Goal: Information Seeking & Learning: Learn about a topic

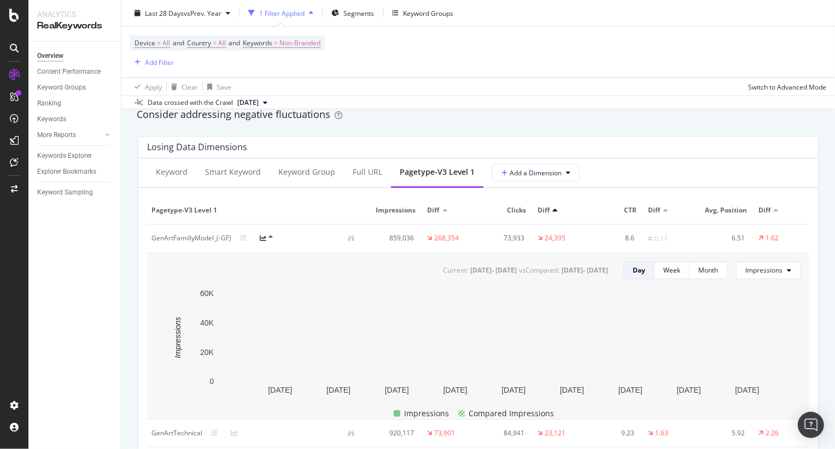
scroll to position [1275, 0]
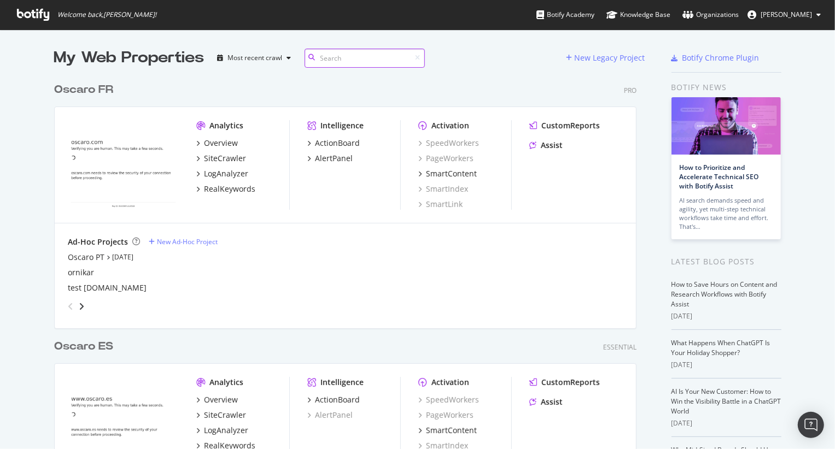
scroll to position [602, 590]
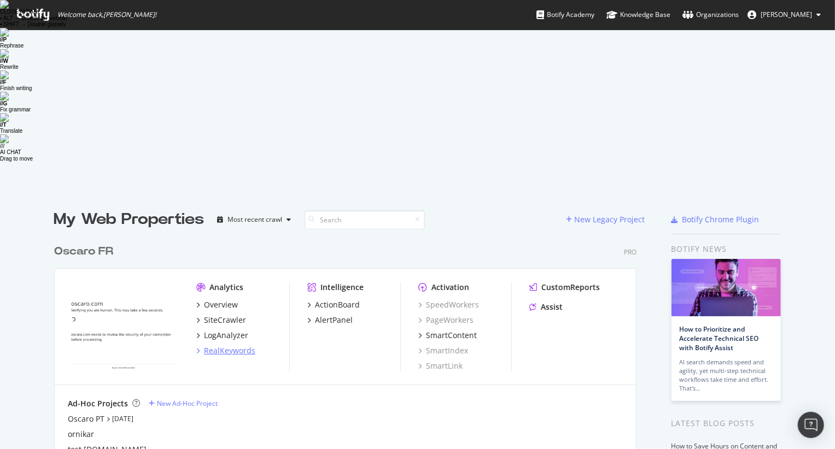
click at [227, 345] on div "RealKeywords" at bounding box center [229, 350] width 51 height 11
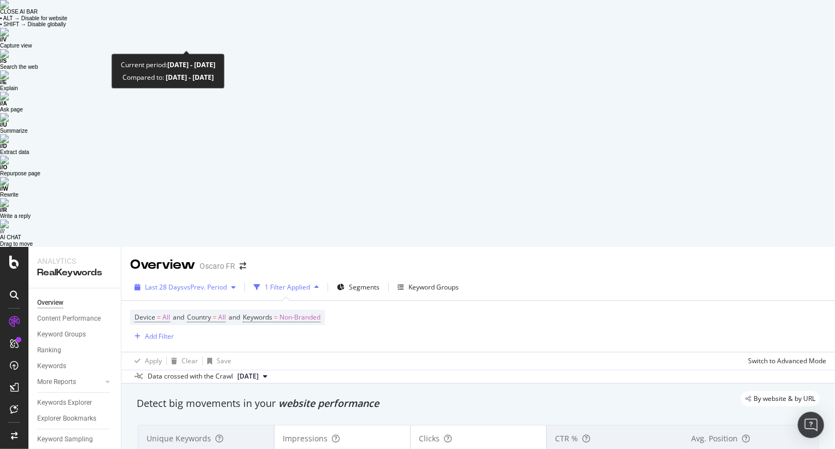
click at [219, 283] on span "vs Prev. Period" at bounding box center [205, 287] width 43 height 9
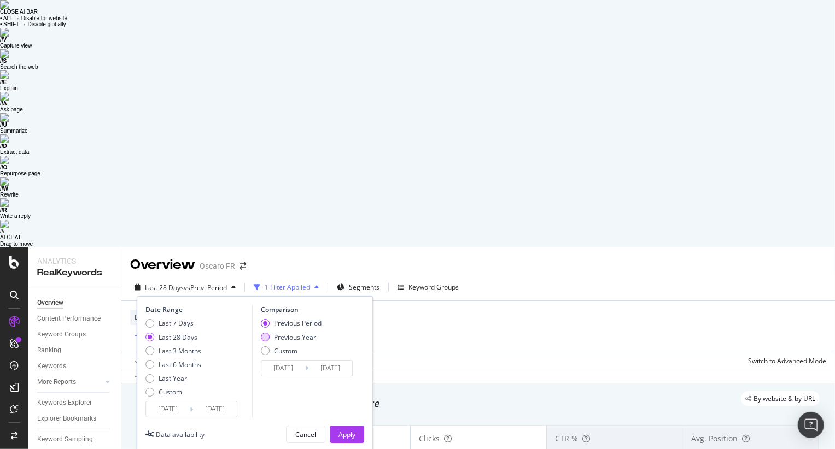
click at [284, 333] on div "Previous Year" at bounding box center [295, 337] width 42 height 9
type input "[DATE]"
click at [341, 430] on div "Apply" at bounding box center [346, 434] width 17 height 9
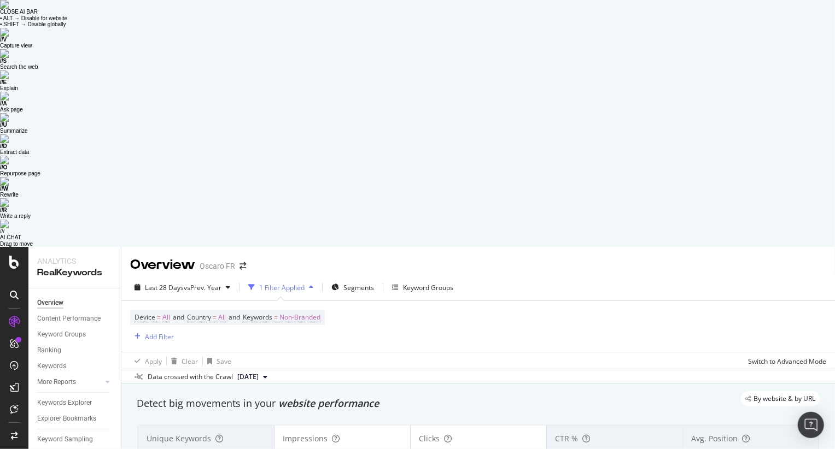
click at [9, 9] on img at bounding box center [4, 4] width 9 height 9
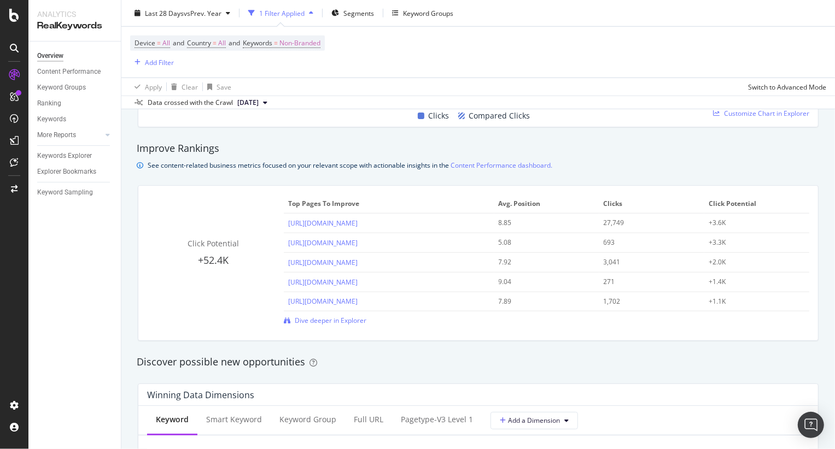
scroll to position [904, 0]
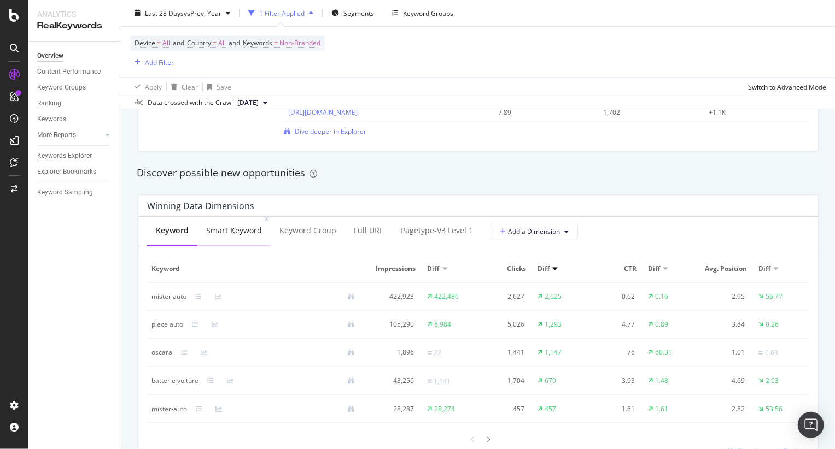
click at [250, 233] on div "Smart Keyword" at bounding box center [234, 230] width 56 height 11
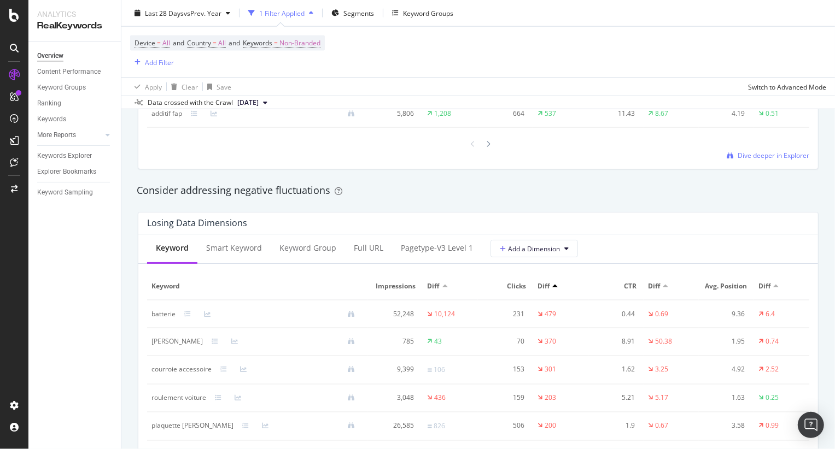
scroll to position [1295, 0]
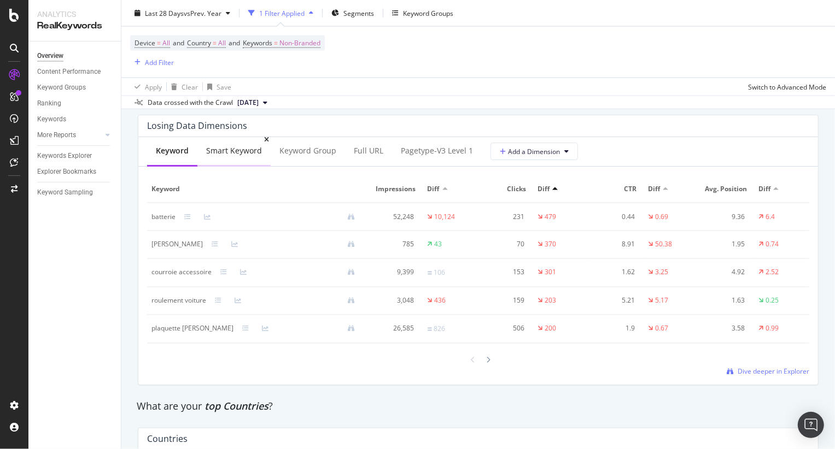
click at [233, 159] on div "Smart Keyword" at bounding box center [233, 152] width 73 height 30
click at [409, 144] on div "pagetype-v3 Level 1" at bounding box center [437, 152] width 90 height 30
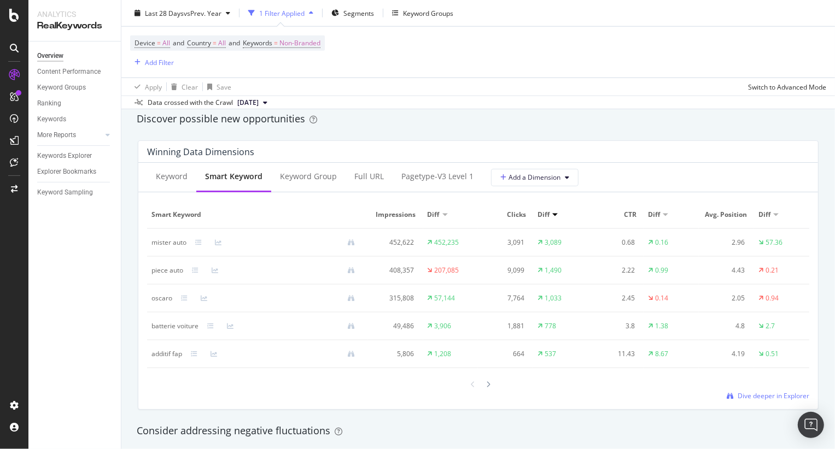
scroll to position [956, 0]
click at [426, 180] on div "pagetype-v3 Level 1" at bounding box center [437, 178] width 72 height 11
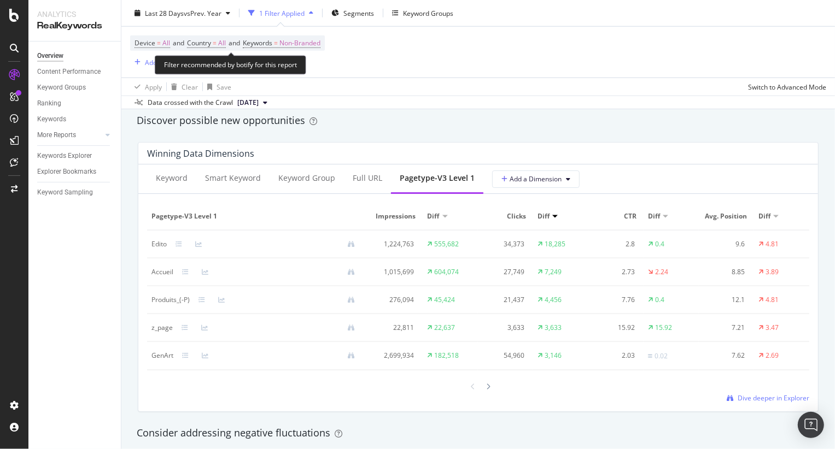
click at [158, 65] on div "Filter recommended by botify for this report" at bounding box center [230, 64] width 151 height 19
click at [150, 61] on div "Add Filter" at bounding box center [159, 61] width 29 height 9
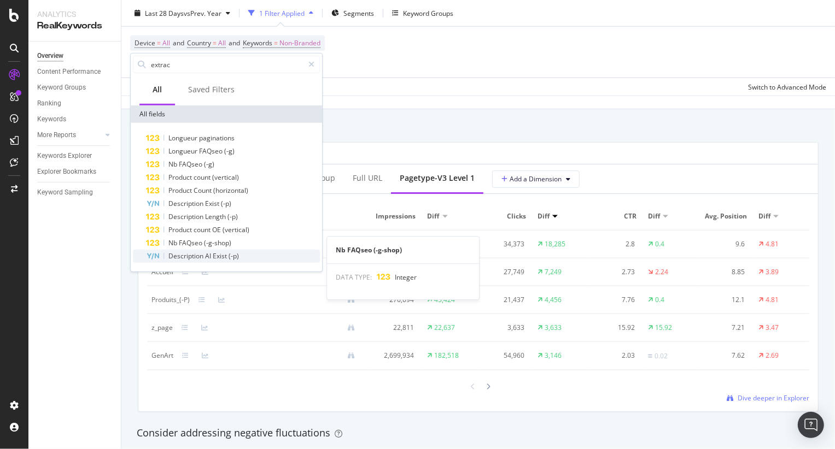
type input "extrac"
click at [219, 256] on span "Exist" at bounding box center [221, 255] width 16 height 9
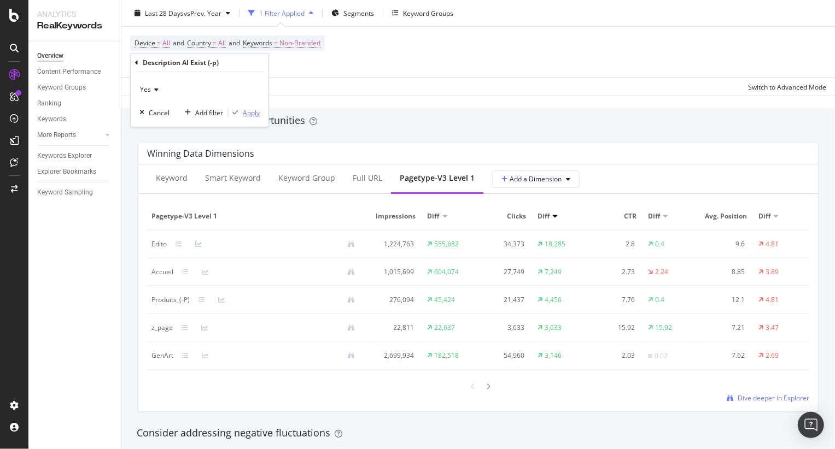
click at [243, 113] on div "Apply" at bounding box center [251, 112] width 17 height 9
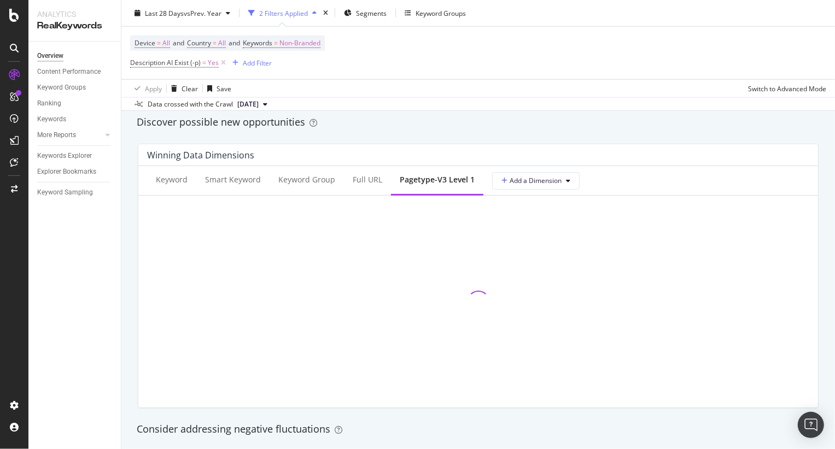
scroll to position [958, 0]
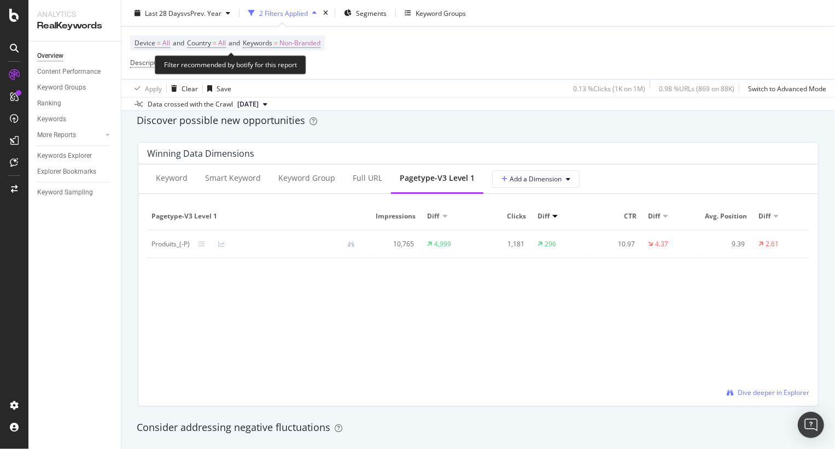
click at [131, 129] on div "Discover possible new opportunities" at bounding box center [478, 120] width 694 height 25
click at [221, 62] on icon at bounding box center [223, 62] width 9 height 11
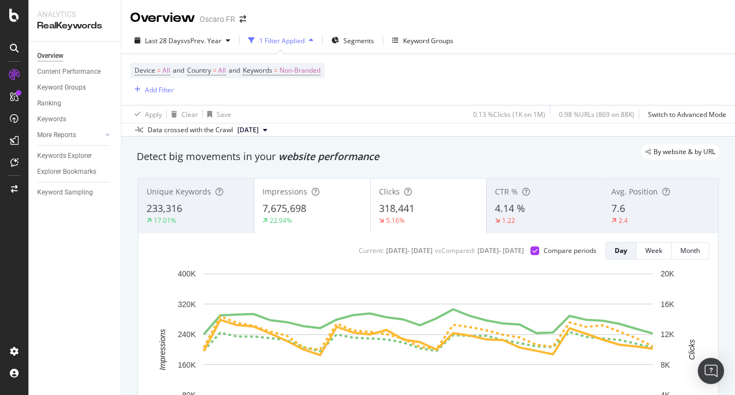
click at [411, 201] on div "Clicks 318,441 5.16%" at bounding box center [428, 205] width 115 height 49
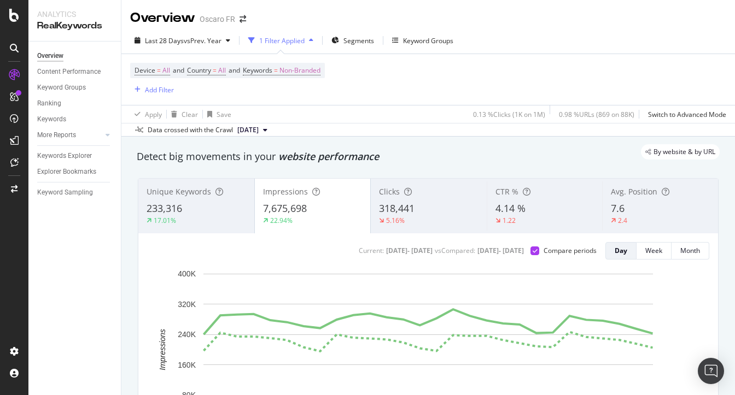
click at [309, 195] on div "Impressions" at bounding box center [312, 191] width 99 height 11
click at [400, 212] on span "318,441" at bounding box center [397, 208] width 36 height 13
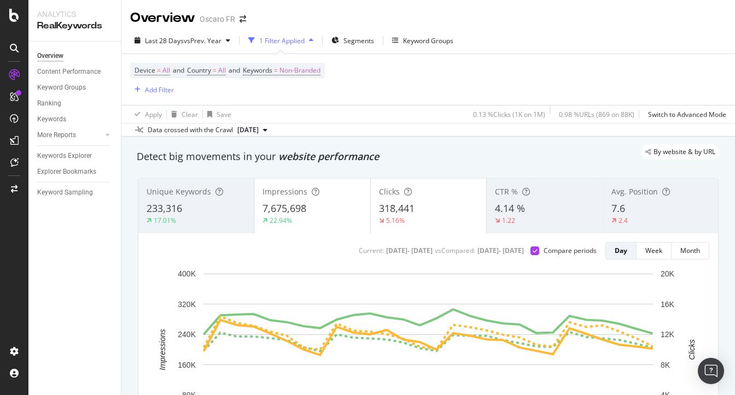
click at [319, 219] on div "22.94%" at bounding box center [311, 221] width 99 height 10
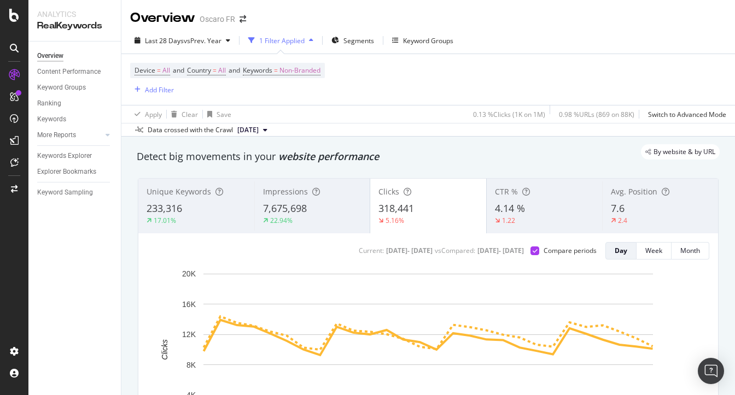
click at [518, 219] on div "1.22" at bounding box center [508, 221] width 27 height 10
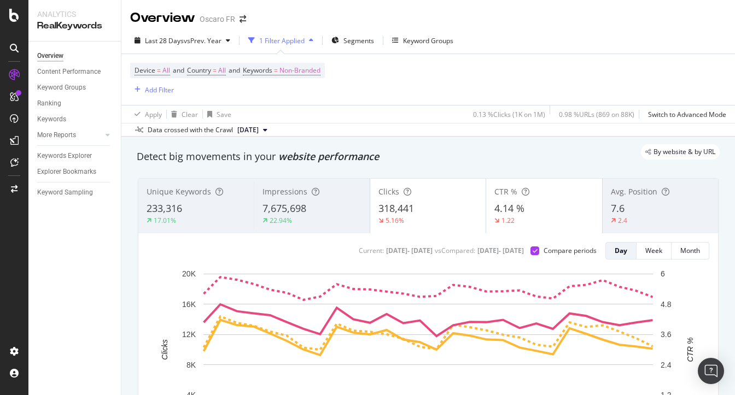
click at [424, 216] on div "5.16%" at bounding box center [427, 221] width 99 height 10
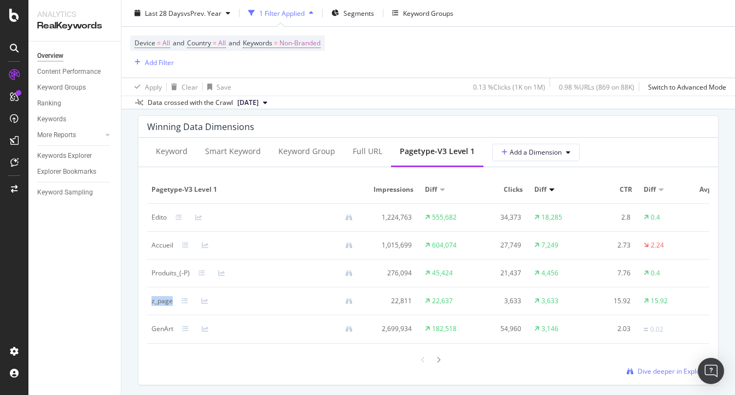
drag, startPoint x: 148, startPoint y: 300, endPoint x: 172, endPoint y: 301, distance: 24.1
click at [172, 301] on td "z_page" at bounding box center [256, 302] width 219 height 28
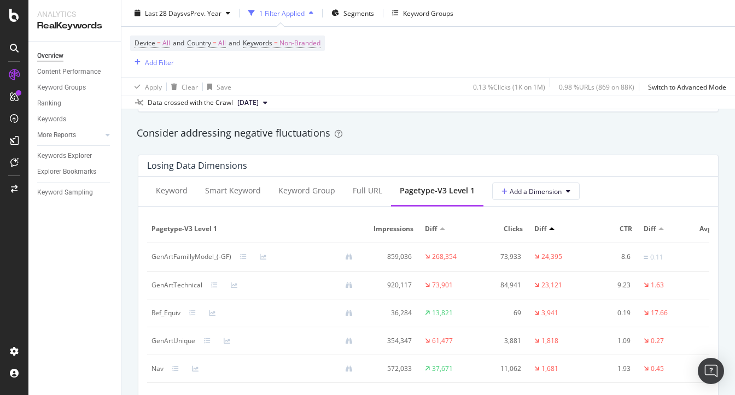
scroll to position [1262, 0]
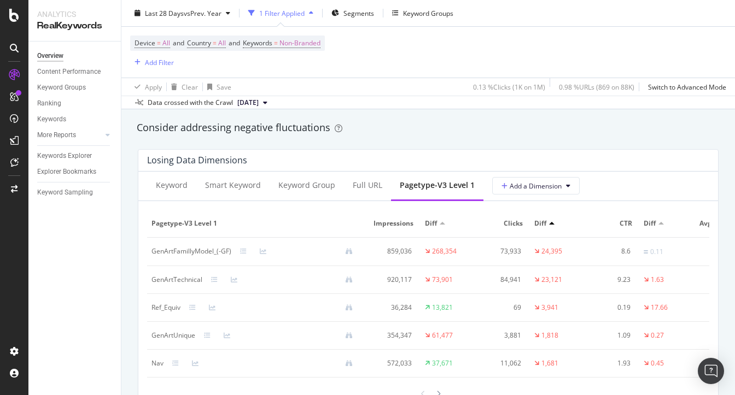
click at [95, 327] on div "Overview Content Performance Keyword Groups Ranking Keywords More Reports Count…" at bounding box center [74, 219] width 92 height 354
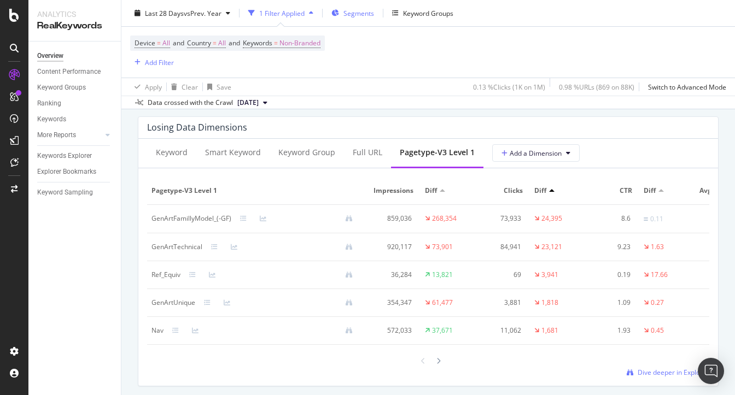
click at [357, 14] on span "Segments" at bounding box center [358, 12] width 31 height 9
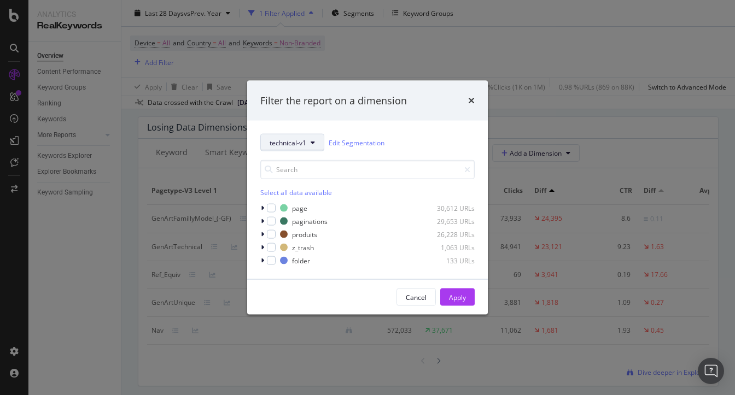
click at [296, 136] on button "technical-v1" at bounding box center [292, 142] width 64 height 17
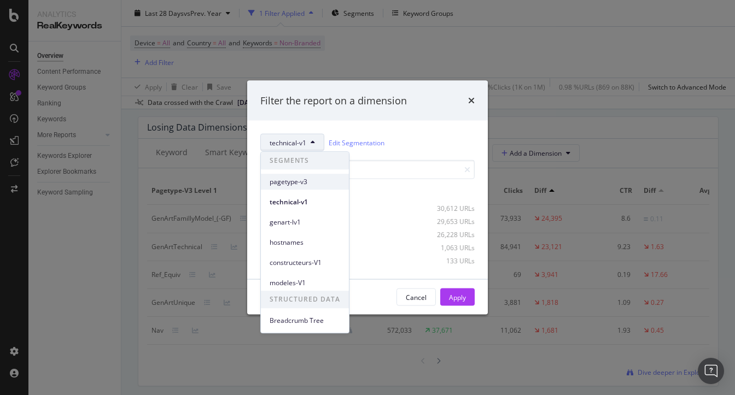
click at [304, 185] on span "pagetype-v3" at bounding box center [304, 182] width 71 height 10
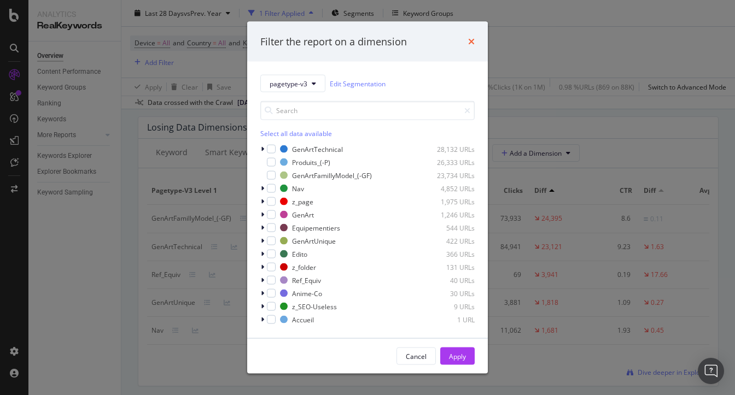
click at [472, 44] on icon "times" at bounding box center [471, 41] width 7 height 9
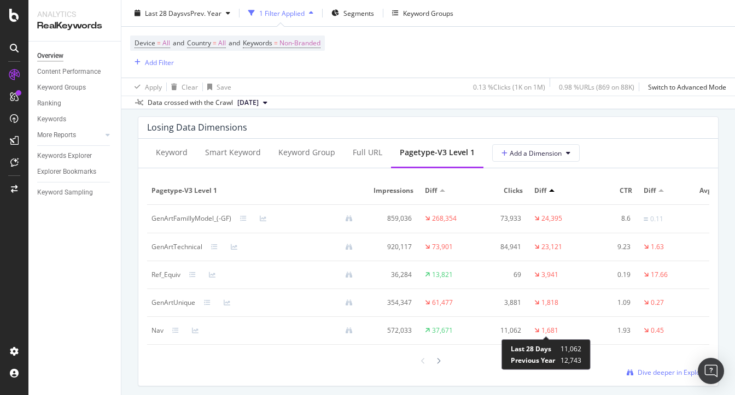
click at [547, 331] on div "1,681" at bounding box center [549, 331] width 17 height 10
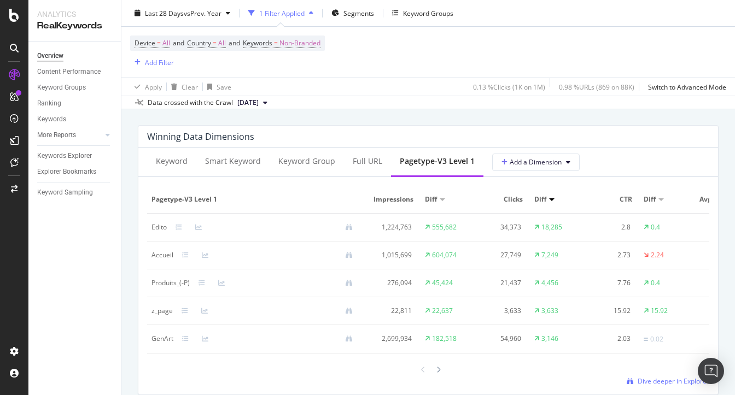
scroll to position [975, 0]
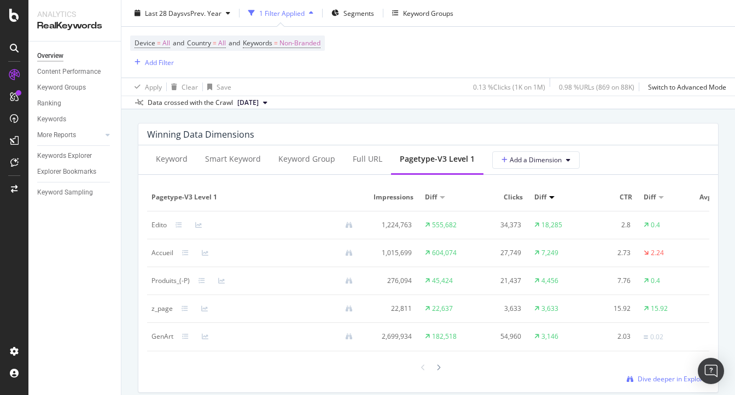
click at [523, 33] on div "Device = All and Country = All and Keywords = Non-Branded Add Filter" at bounding box center [428, 52] width 596 height 51
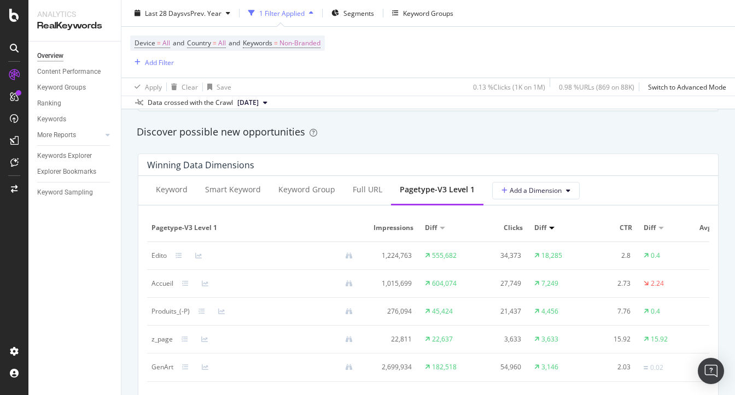
scroll to position [951, 0]
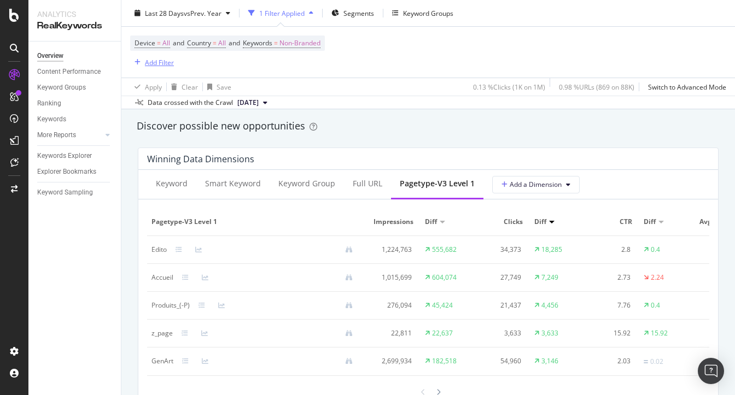
click at [145, 60] on div "Add Filter" at bounding box center [159, 61] width 29 height 9
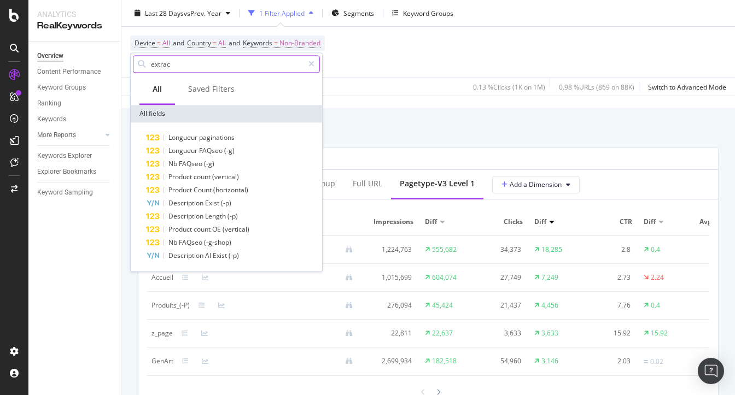
type input "extract"
click at [388, 80] on div "Apply Clear Save 0.13 % Clicks ( 1K on 1M ) 0.98 % URLs ( 869 on 88K ) Switch t…" at bounding box center [427, 87] width 613 height 18
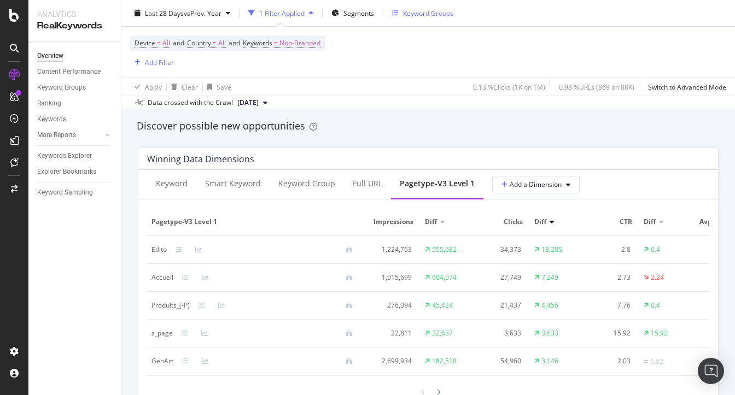
click at [418, 9] on div "Keyword Groups" at bounding box center [428, 12] width 50 height 9
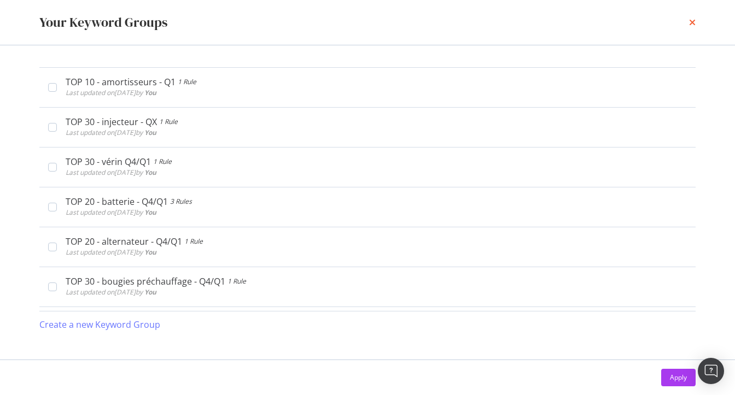
click at [690, 22] on icon "times" at bounding box center [692, 22] width 7 height 9
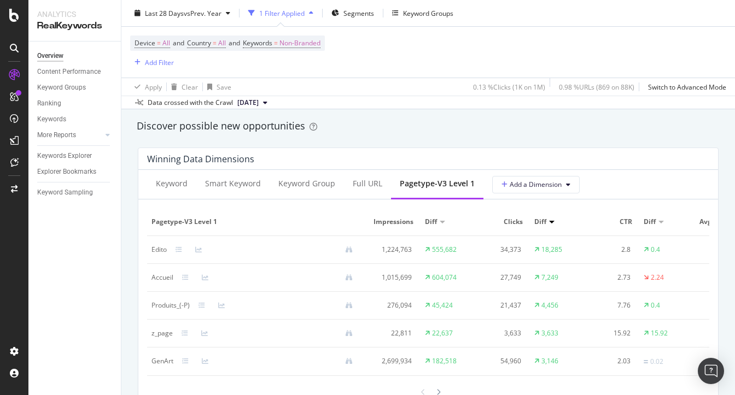
click at [593, 72] on div "Device = All and Country = All and Keywords = Non-Branded Add Filter" at bounding box center [428, 52] width 596 height 51
click at [400, 119] on div "Discover possible new opportunities" at bounding box center [428, 126] width 583 height 14
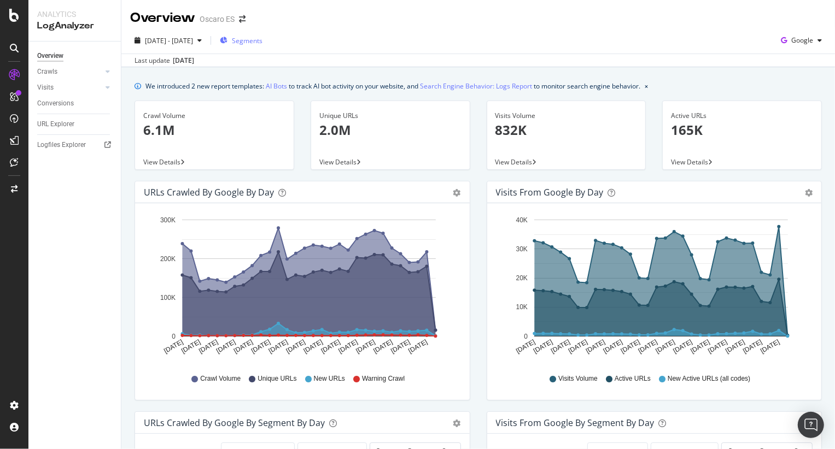
click at [262, 38] on span "Segments" at bounding box center [247, 40] width 31 height 9
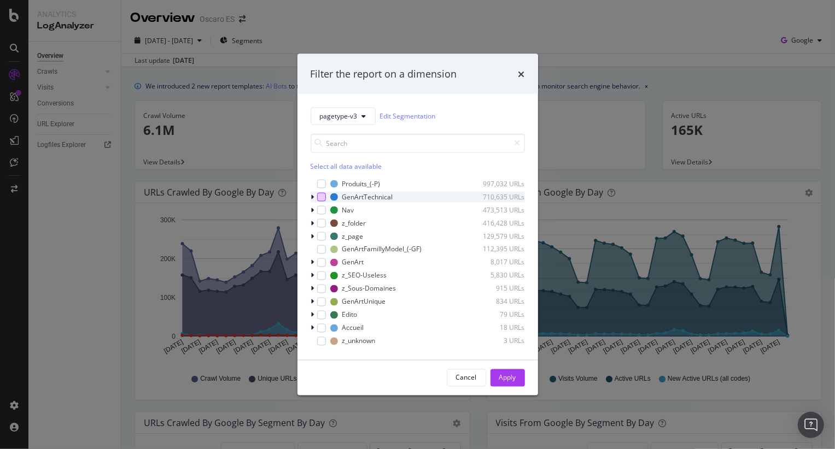
click at [324, 196] on div "modal" at bounding box center [321, 196] width 9 height 9
click at [508, 375] on div "Apply" at bounding box center [507, 377] width 17 height 9
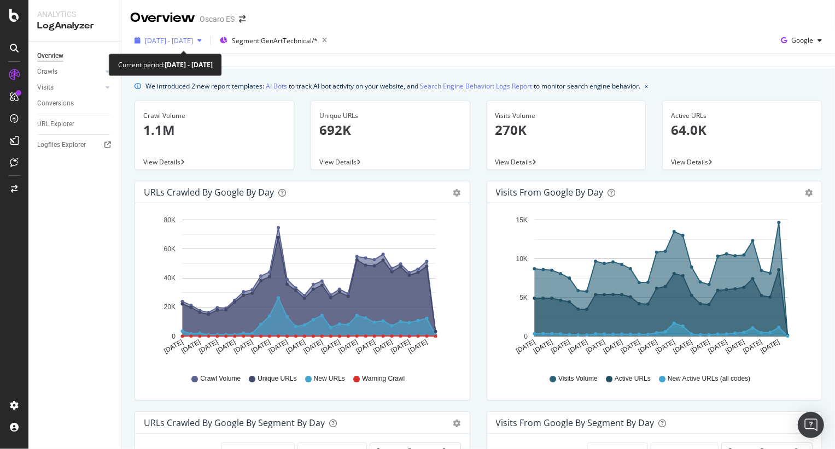
click at [193, 42] on span "2025 Aug. 18th - Sep. 16th" at bounding box center [169, 40] width 48 height 9
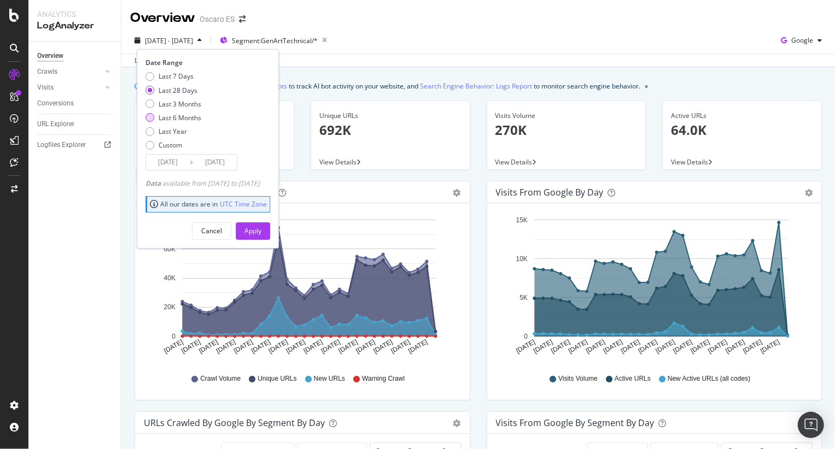
click at [184, 117] on div "Last 6 Months" at bounding box center [180, 117] width 43 height 9
type input "2025/03/17"
click at [261, 229] on div "Apply" at bounding box center [252, 230] width 17 height 9
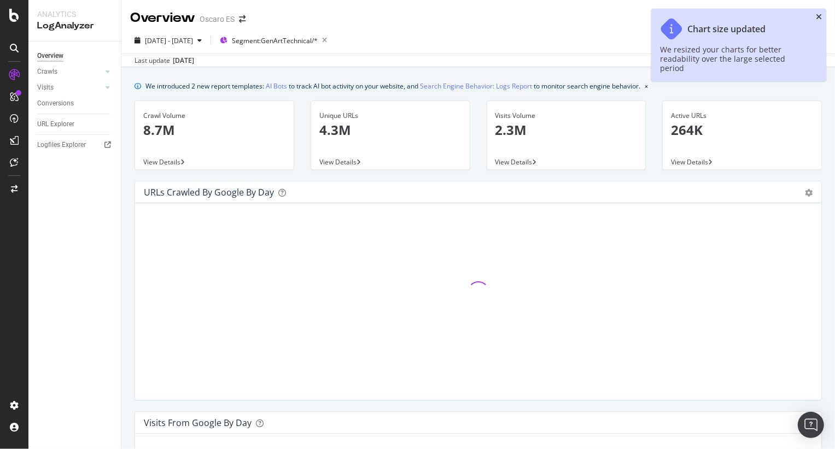
click at [818, 16] on icon "close toast" at bounding box center [819, 17] width 6 height 8
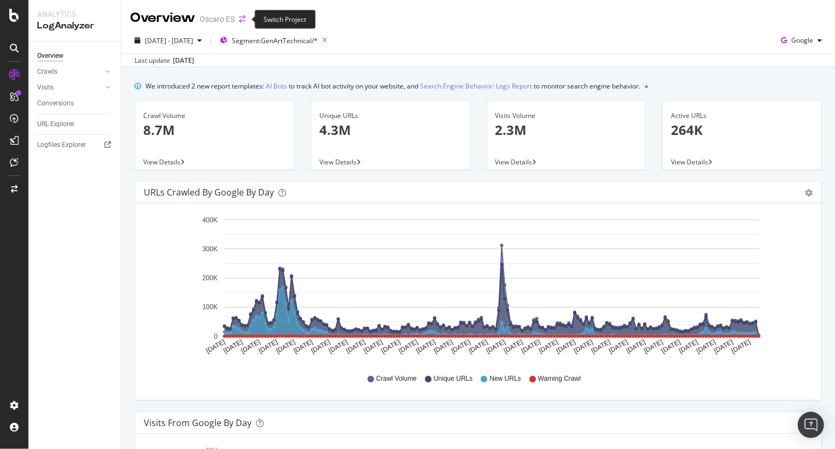
click at [243, 17] on icon "arrow-right-arrow-left" at bounding box center [242, 19] width 7 height 8
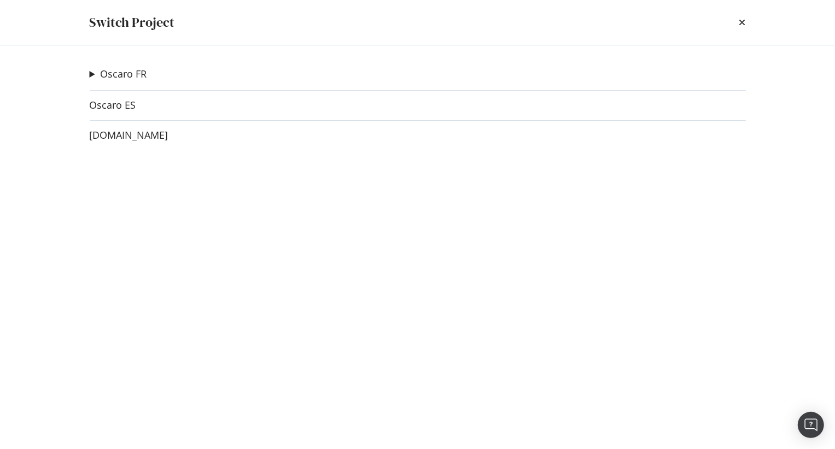
click at [138, 83] on div "Oscaro FR Oscaro PT Ad-Hoc Project ornikar Ad-Hoc Project test piecesetpneus.co…" at bounding box center [418, 247] width 700 height 404
click at [137, 73] on link "Oscaro FR" at bounding box center [123, 73] width 46 height 11
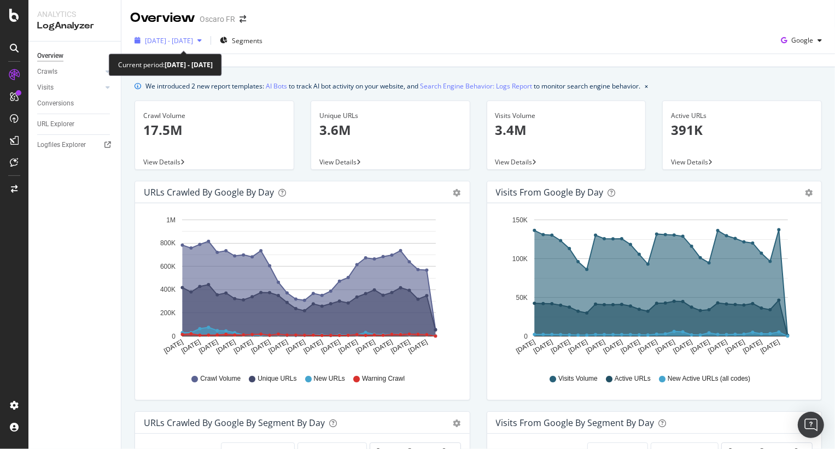
click at [202, 39] on icon "button" at bounding box center [199, 40] width 4 height 7
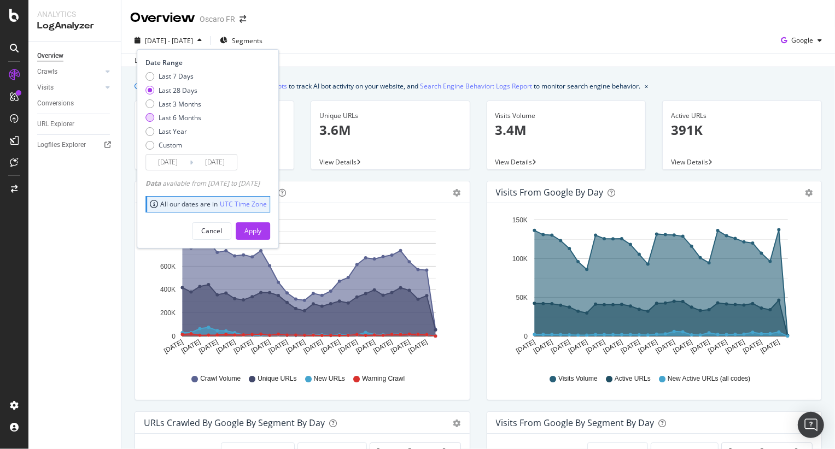
click at [194, 115] on div "Last 6 Months" at bounding box center [180, 117] width 43 height 9
type input "2025/03/17"
click at [270, 206] on div "All our dates are in UTC Time Zone" at bounding box center [207, 204] width 125 height 16
click at [261, 225] on div "Apply" at bounding box center [252, 231] width 17 height 16
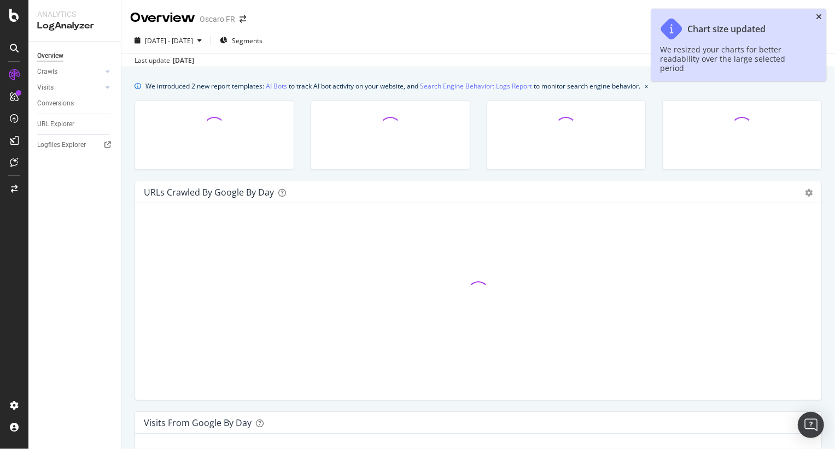
click at [818, 15] on icon "close toast" at bounding box center [819, 17] width 6 height 8
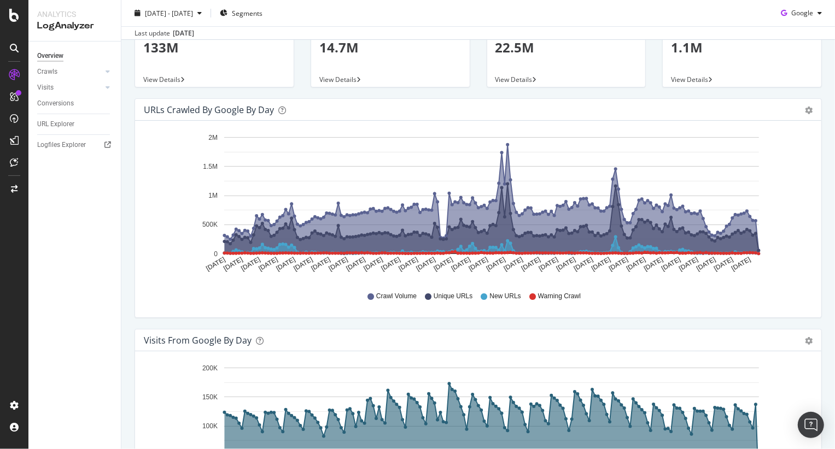
scroll to position [79, 0]
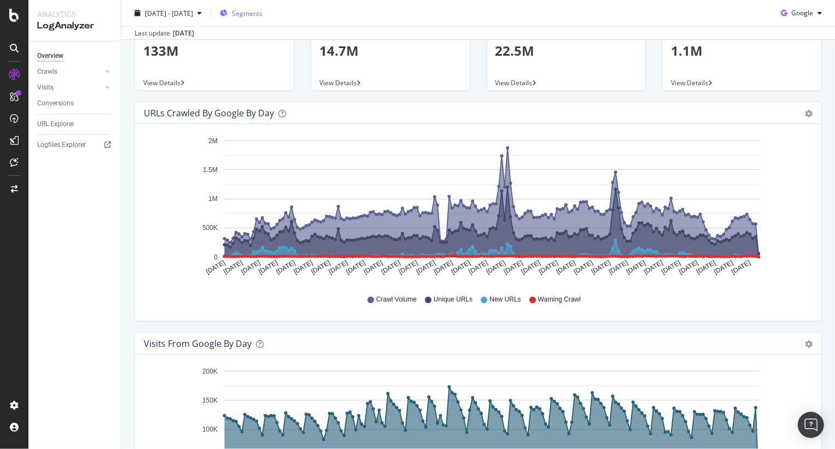
click at [262, 15] on span "Segments" at bounding box center [247, 12] width 31 height 9
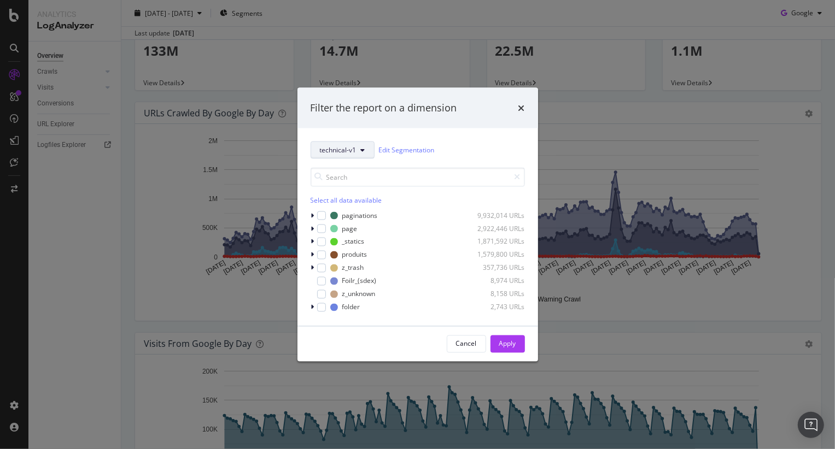
click at [350, 151] on span "technical-v1" at bounding box center [338, 149] width 37 height 9
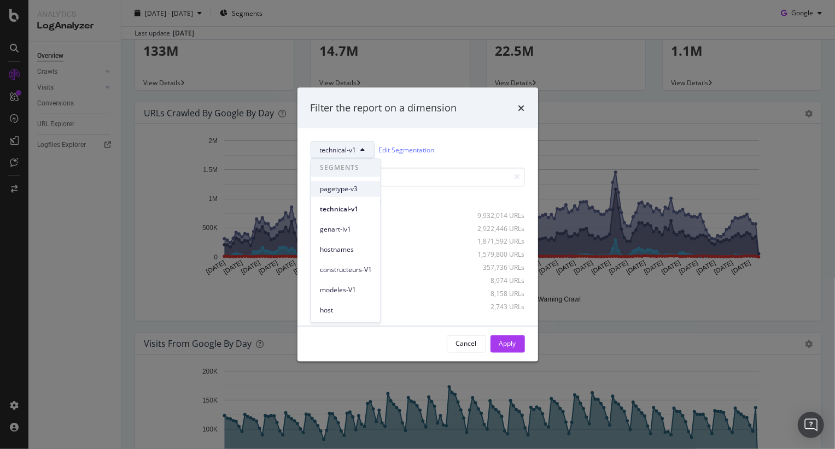
click at [338, 189] on span "pagetype-v3" at bounding box center [346, 189] width 52 height 10
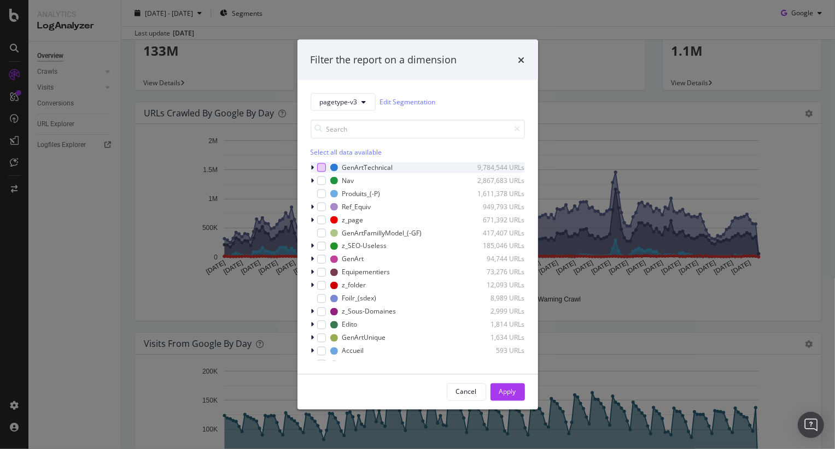
click at [324, 165] on div "modal" at bounding box center [321, 167] width 9 height 9
click at [505, 386] on div "Apply" at bounding box center [507, 392] width 17 height 16
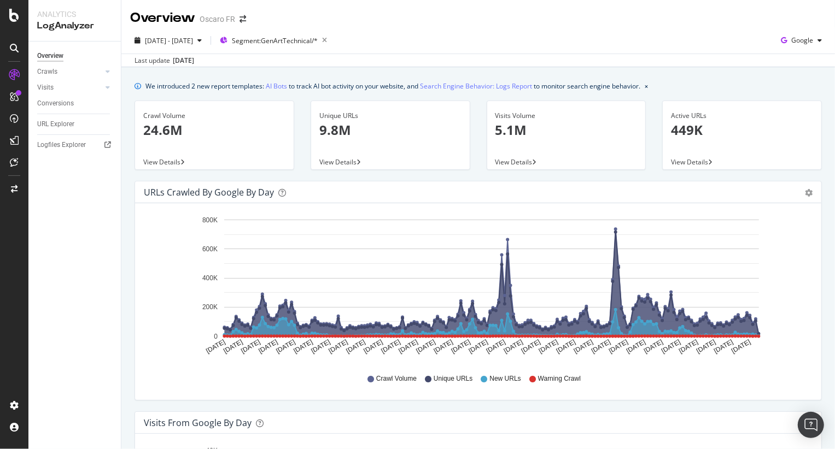
click at [70, 233] on div "Overview Crawls Daily Distribution Segments Distribution HTTP Codes Resources V…" at bounding box center [74, 246] width 92 height 408
click at [241, 22] on icon "arrow-right-arrow-left" at bounding box center [242, 19] width 7 height 8
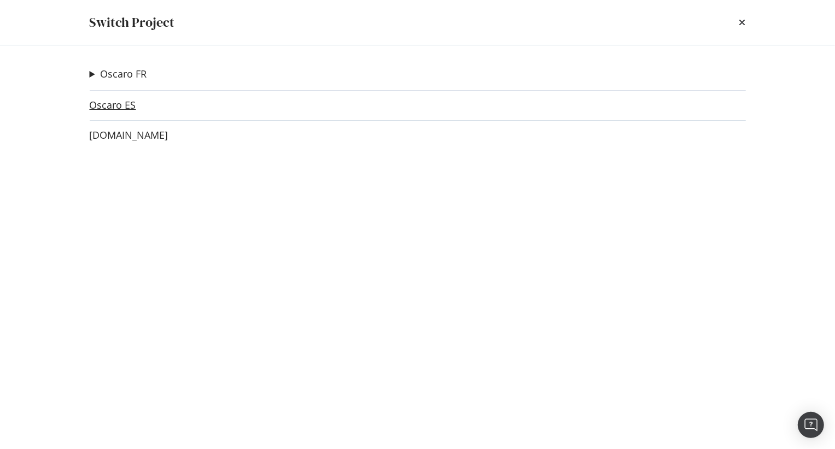
click at [121, 108] on link "Oscaro ES" at bounding box center [113, 104] width 46 height 11
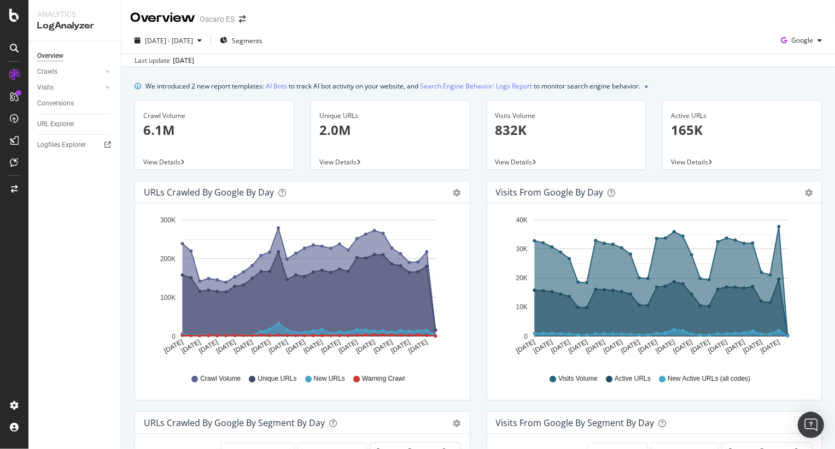
click at [229, 18] on div "Oscaro ES" at bounding box center [217, 19] width 35 height 11
click at [202, 39] on icon "button" at bounding box center [199, 40] width 4 height 7
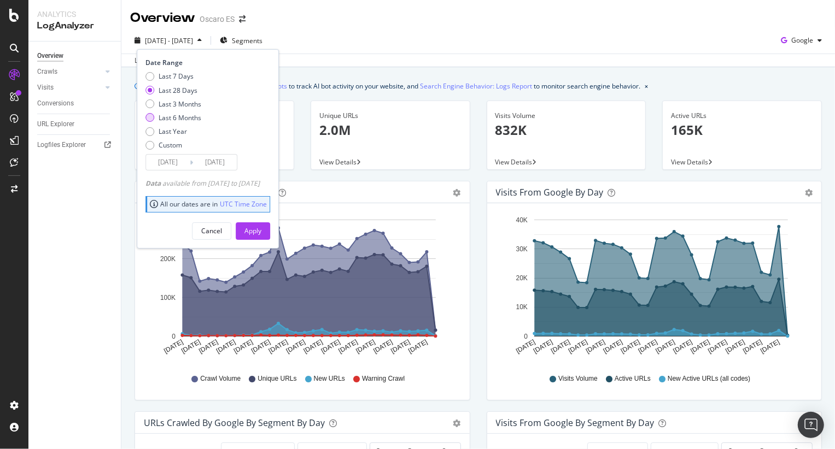
click at [190, 117] on div "Last 6 Months" at bounding box center [180, 117] width 43 height 9
type input "2025/03/17"
click at [261, 236] on div "Apply" at bounding box center [252, 231] width 17 height 16
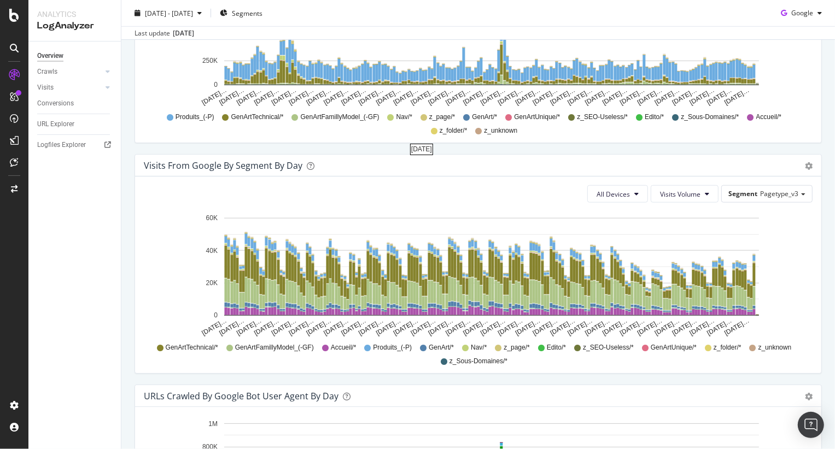
scroll to position [724, 0]
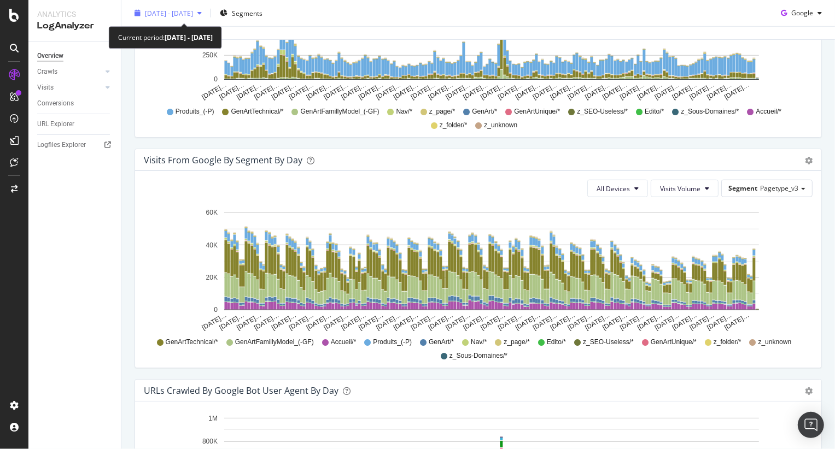
click at [206, 8] on div "2025 Mar. 17th - Sep. 16th" at bounding box center [168, 13] width 76 height 16
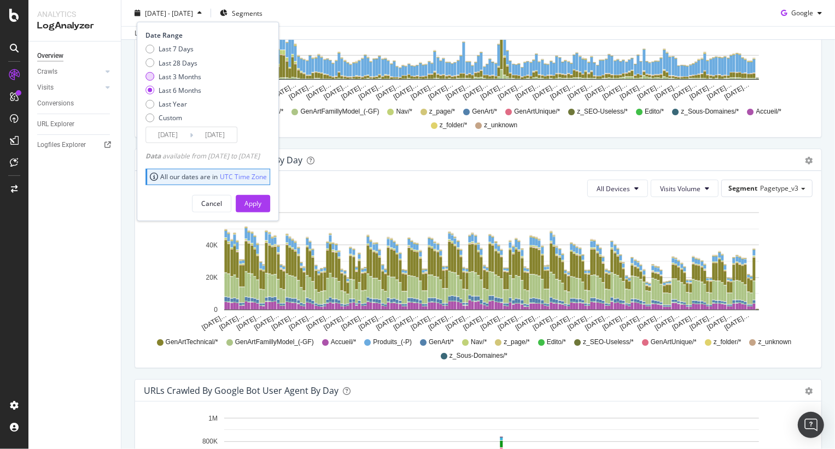
click at [189, 77] on div "Last 3 Months" at bounding box center [180, 76] width 43 height 9
type input "2025/06/17"
click at [261, 199] on div "Apply" at bounding box center [252, 203] width 17 height 9
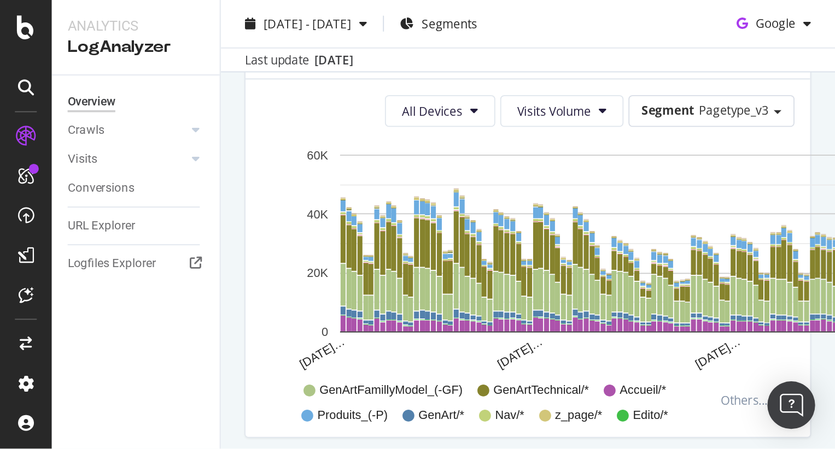
scroll to position [943, 0]
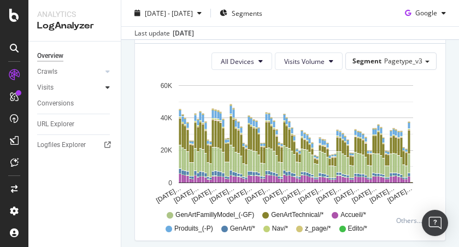
click at [109, 84] on icon at bounding box center [107, 87] width 4 height 7
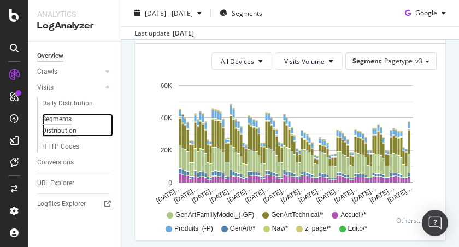
click at [71, 120] on div "Segments Distribution" at bounding box center [72, 125] width 61 height 23
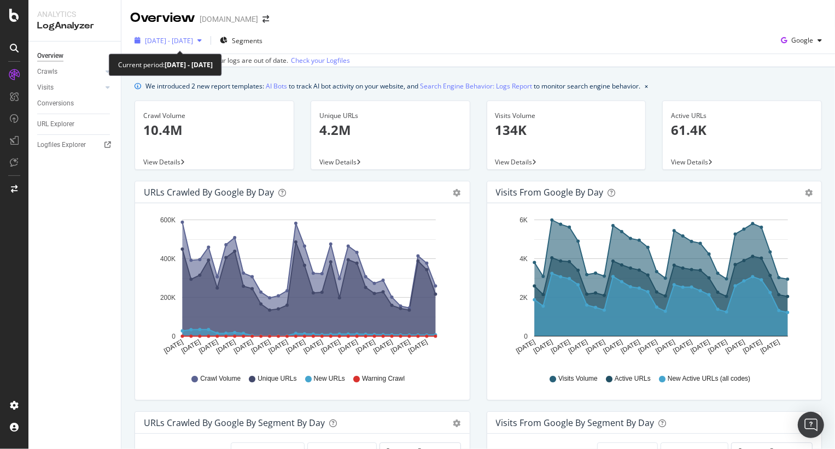
click at [206, 39] on div "button" at bounding box center [199, 40] width 13 height 7
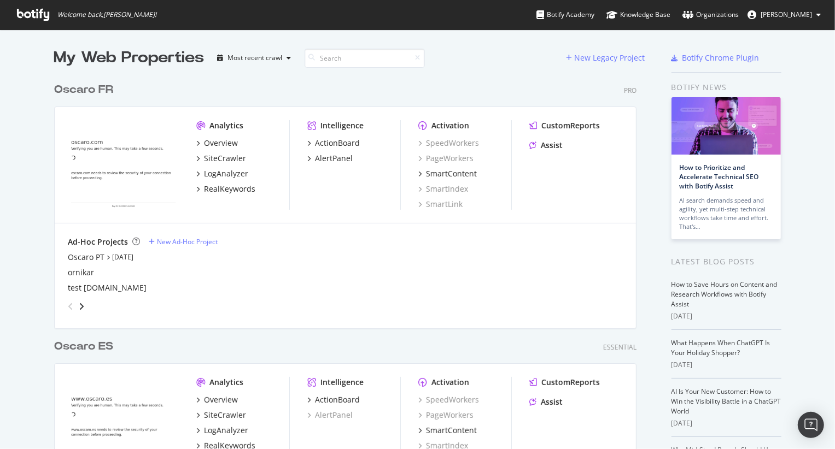
scroll to position [449, 835]
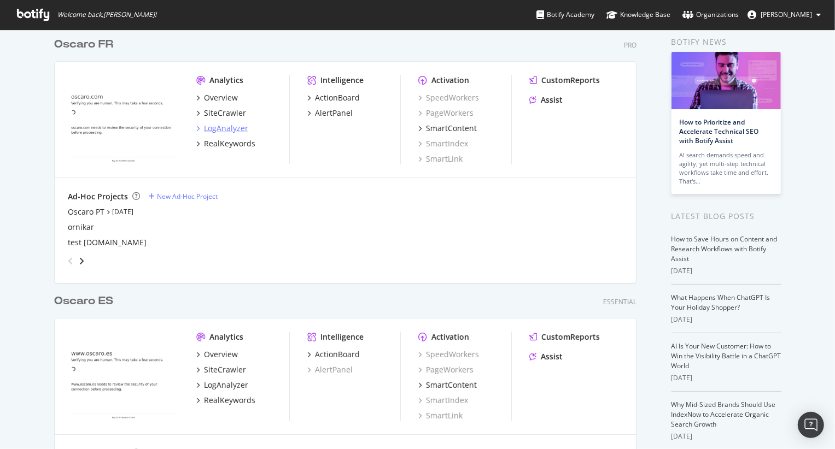
click at [234, 126] on div "LogAnalyzer" at bounding box center [226, 128] width 44 height 11
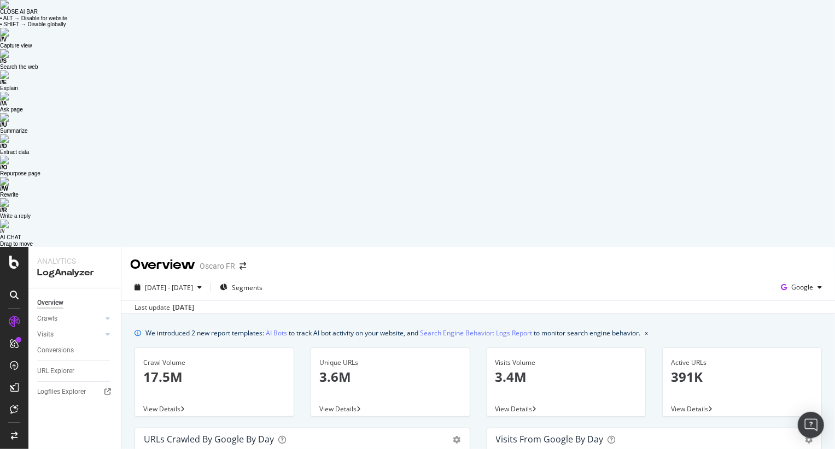
click at [394, 301] on div "Last update Sep. 16, 2025" at bounding box center [477, 307] width 713 height 13
click at [193, 283] on span "2025 Aug. 18th - Sep. 16th" at bounding box center [169, 287] width 48 height 9
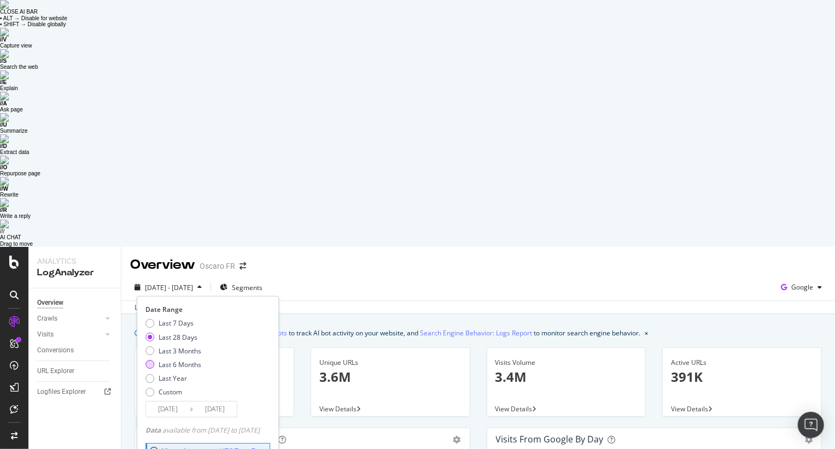
click at [185, 360] on div "Last 6 Months" at bounding box center [180, 364] width 43 height 9
type input "2025/03/17"
